Goal: Navigation & Orientation: Find specific page/section

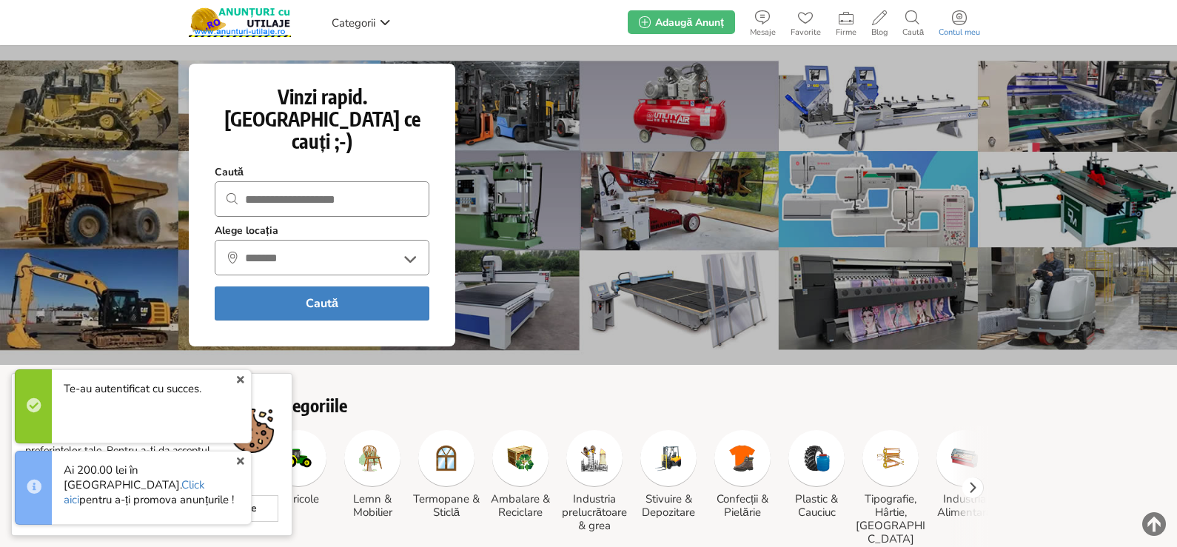
click at [960, 30] on span "Contul meu" at bounding box center [960, 32] width 56 height 9
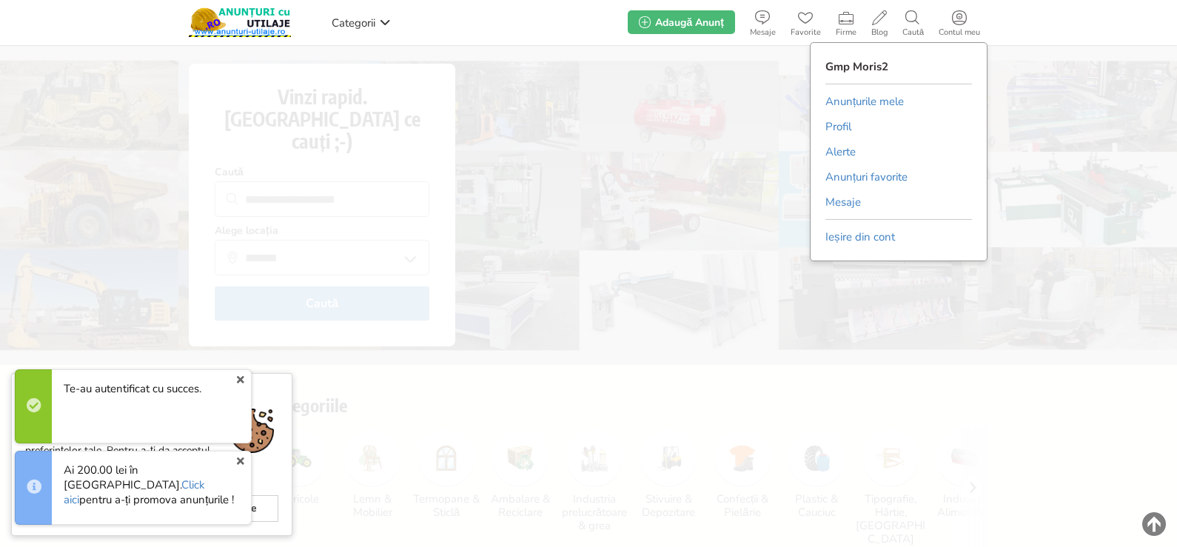
click at [895, 102] on link "Anunțurile mele" at bounding box center [865, 101] width 78 height 22
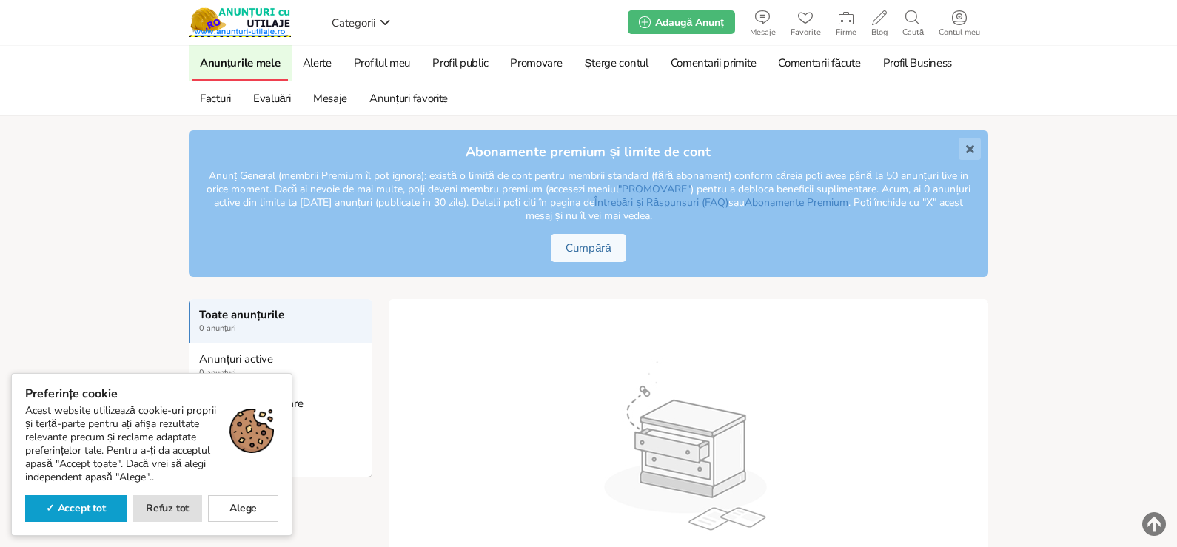
click at [275, 16] on img at bounding box center [240, 22] width 102 height 30
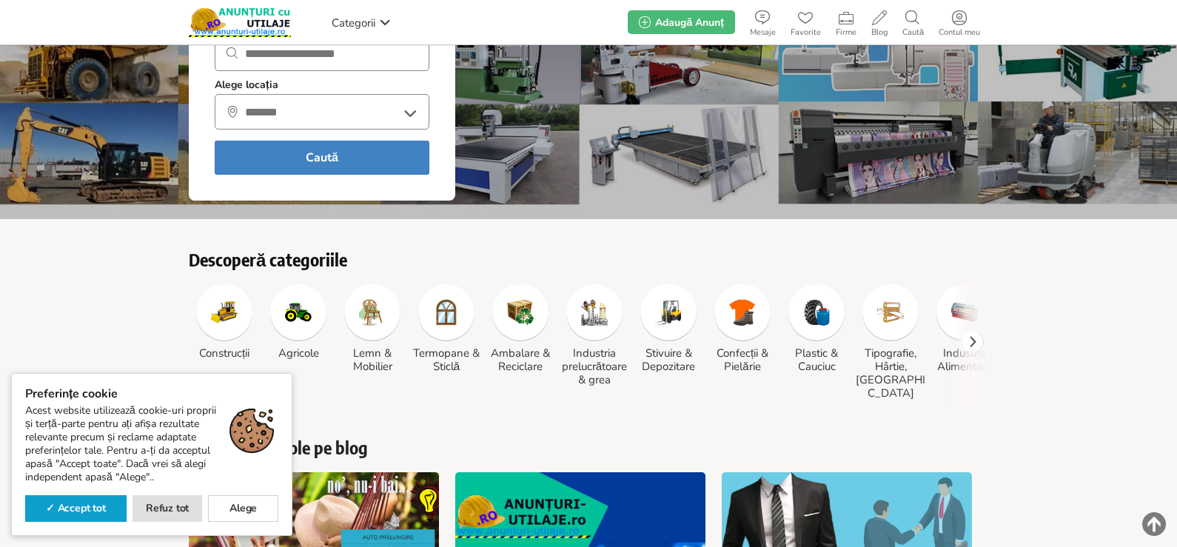
scroll to position [222, 0]
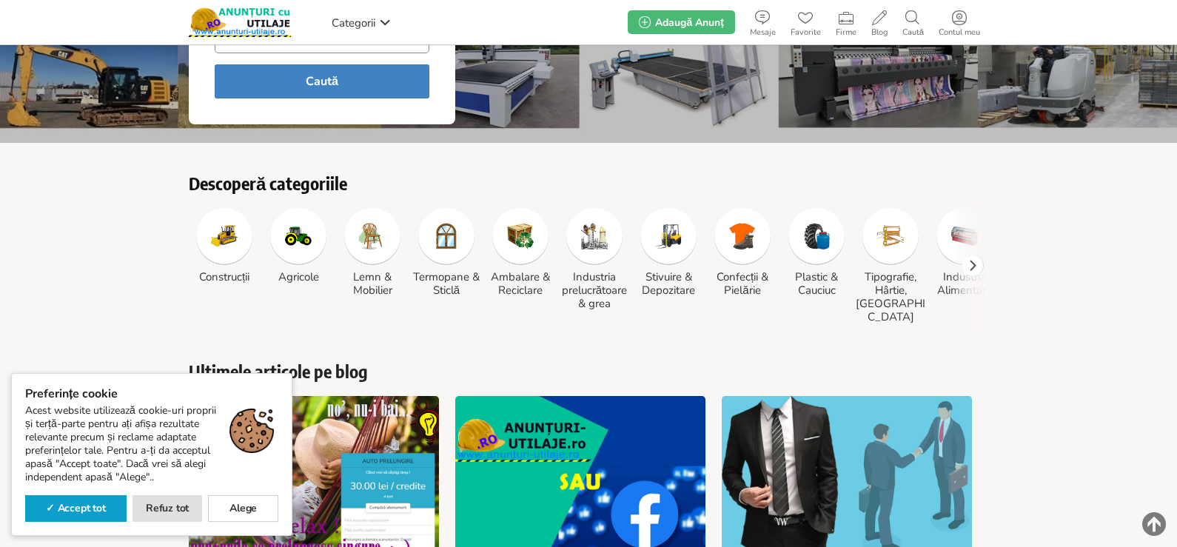
click at [236, 223] on img at bounding box center [224, 236] width 27 height 27
